Goal: Book appointment/travel/reservation

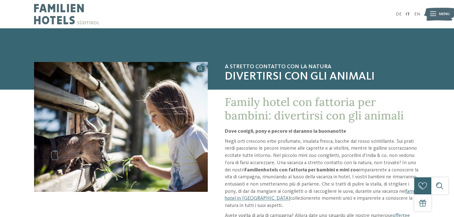
click at [444, 9] on div "Menu" at bounding box center [444, 14] width 11 height 14
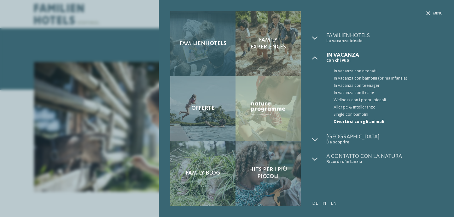
click at [208, 52] on div "Familienhotels" at bounding box center [202, 43] width 65 height 65
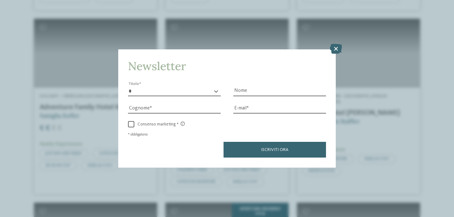
scroll to position [1479, 0]
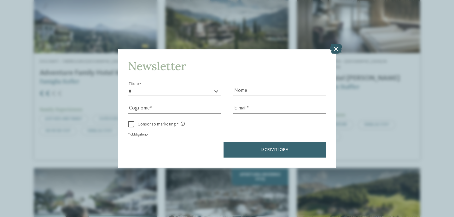
click at [336, 50] on icon at bounding box center [336, 49] width 12 height 10
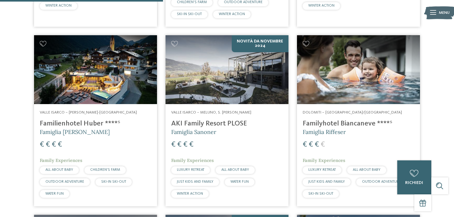
scroll to position [694, 0]
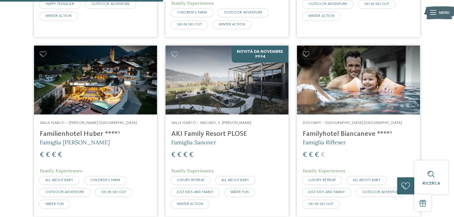
click at [332, 130] on h4 "Familyhotel Biancaneve ****ˢ" at bounding box center [358, 134] width 112 height 9
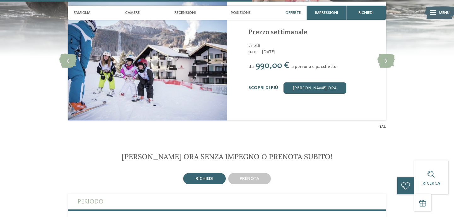
scroll to position [900, 0]
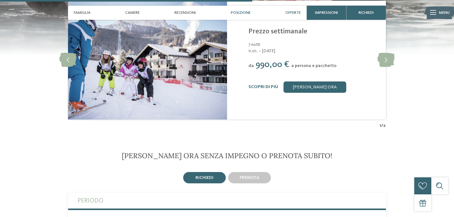
click at [237, 11] on span "Posizione" at bounding box center [241, 12] width 20 height 5
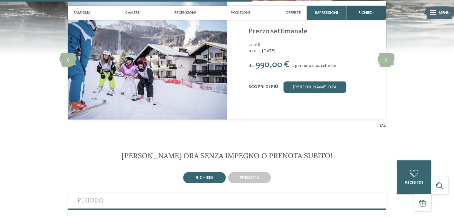
click at [358, 10] on span "richiedi" at bounding box center [365, 12] width 15 height 5
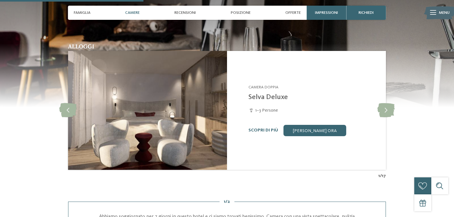
scroll to position [512, 0]
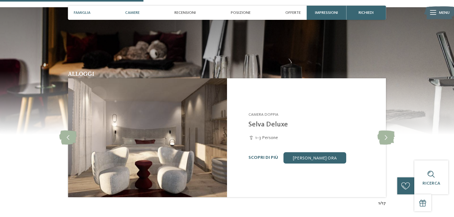
click at [86, 11] on span "Famiglia" at bounding box center [82, 12] width 17 height 5
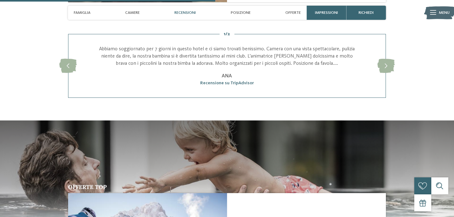
scroll to position [831, 0]
